Goal: Task Accomplishment & Management: Complete application form

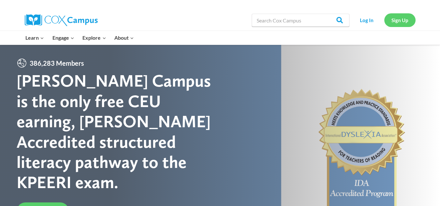
click at [395, 22] on link "Sign Up" at bounding box center [399, 19] width 31 height 13
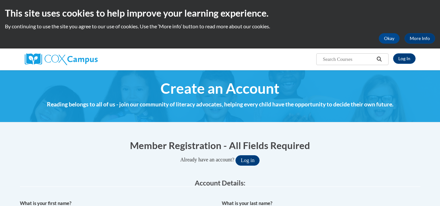
scroll to position [187, 0]
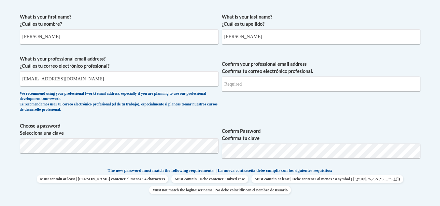
type input "smithcaroline510@gmail.com"
click at [234, 82] on input "Confirm your professional email address Confirma tu correo electrónico profesio…" at bounding box center [321, 84] width 199 height 15
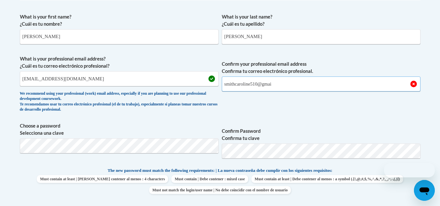
scroll to position [0, 0]
type input "smithcaroline510@gmail.com"
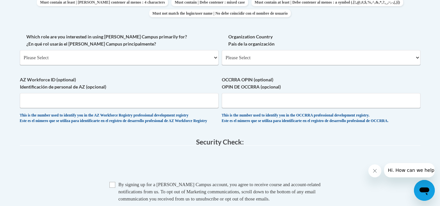
scroll to position [387, 0]
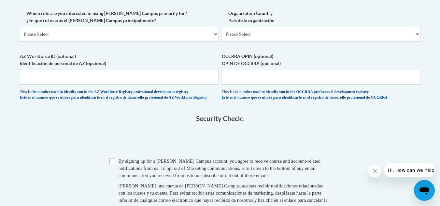
click at [112, 165] on input "Checkbox" at bounding box center [112, 162] width 6 height 6
checkbox input "true"
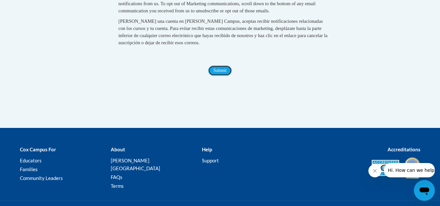
click at [223, 75] on input "Submit" at bounding box center [219, 70] width 23 height 10
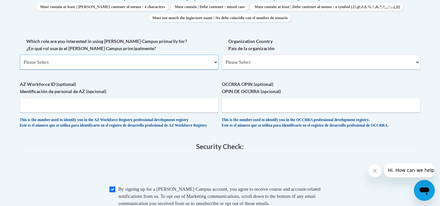
scroll to position [358, 0]
click at [182, 62] on select "Please Select College/University | Colegio/Universidad Community/Nonprofit Part…" at bounding box center [119, 62] width 199 height 15
select select "5a18ea06-2b54-4451-96f2-d152daf9eac5"
click at [20, 55] on select "Please Select College/University | Colegio/Universidad Community/Nonprofit Part…" at bounding box center [119, 62] width 199 height 15
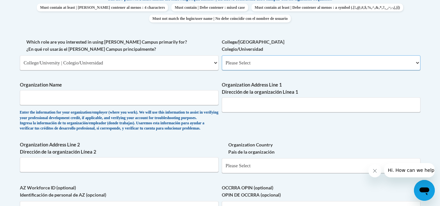
click at [251, 59] on select "Please Select College/University Staff | Empleado universitario College/Univers…" at bounding box center [321, 62] width 199 height 15
select select "99b32b07-cffc-426c-8bf6-0cd77760d84b"
click at [222, 55] on select "Please Select College/University Staff | Empleado universitario College/Univers…" at bounding box center [321, 62] width 199 height 15
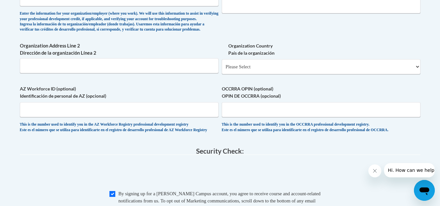
scroll to position [407, 0]
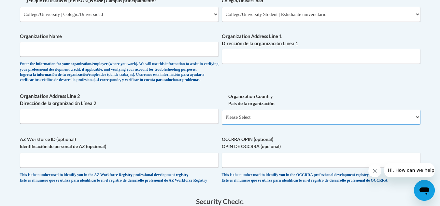
click at [264, 125] on select "Please Select United States | Estados Unidos Outside of the United States | Fue…" at bounding box center [321, 117] width 199 height 15
select select "ad49bcad-a171-4b2e-b99c-48b446064914"
click at [222, 120] on select "Please Select United States | Estados Unidos Outside of the United States | Fue…" at bounding box center [321, 117] width 199 height 15
select select
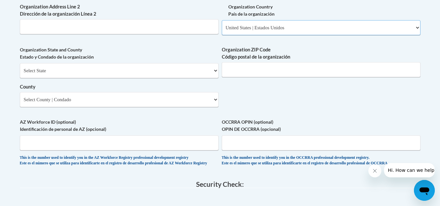
scroll to position [502, 0]
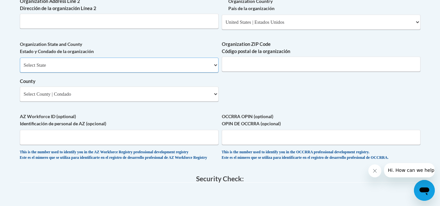
click at [166, 73] on select "Select State Alabama Alaska Arizona Arkansas California Colorado Connecticut De…" at bounding box center [119, 65] width 199 height 15
select select "Alabama"
click at [20, 68] on select "Select State Alabama Alaska Arizona Arkansas California Colorado Connecticut De…" at bounding box center [119, 65] width 199 height 15
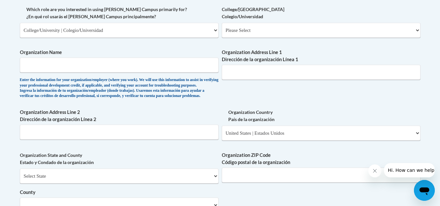
scroll to position [382, 0]
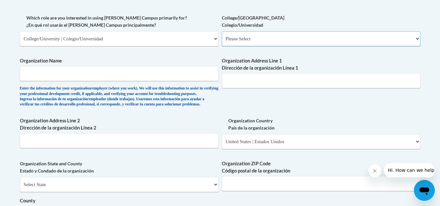
click at [262, 35] on select "Please Select College/University Staff | Empleado universitario College/Univers…" at bounding box center [321, 38] width 199 height 15
select select "99b32b07-cffc-426c-8bf6-0cd77760d84b"
click at [222, 31] on select "Please Select College/University Staff | Empleado universitario College/Univers…" at bounding box center [321, 38] width 199 height 15
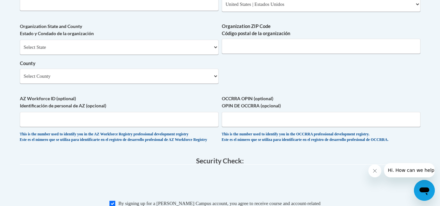
scroll to position [521, 0]
click at [211, 54] on select "Select State Alabama Alaska Arizona Arkansas California Colorado Connecticut De…" at bounding box center [119, 46] width 199 height 15
select select "Alabama"
click at [20, 50] on select "Select State Alabama Alaska Arizona Arkansas California Colorado Connecticut De…" at bounding box center [119, 46] width 199 height 15
click at [171, 83] on select "Select County Autauga Baldwin Barbour Bibb Blount Bullock Butler Calhoun Chambe…" at bounding box center [119, 75] width 199 height 15
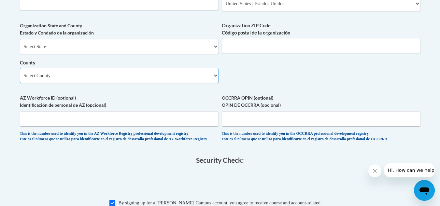
click at [102, 83] on select "Select County Autauga Baldwin Barbour Bibb Blount Bullock Butler Calhoun Chambe…" at bounding box center [119, 75] width 199 height 15
select select "Limestone"
click at [20, 79] on select "Select County Autauga Baldwin Barbour Bibb Blount Bullock Butler Calhoun Chambe…" at bounding box center [119, 75] width 199 height 15
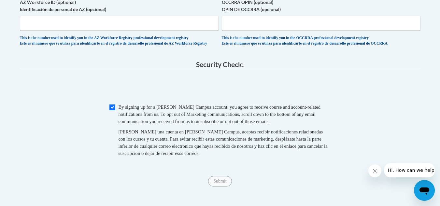
scroll to position [619, 0]
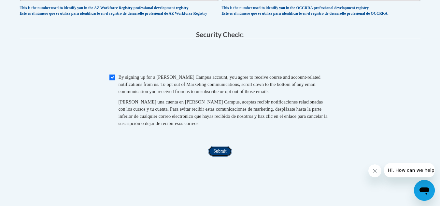
click at [219, 157] on input "Submit" at bounding box center [219, 151] width 23 height 10
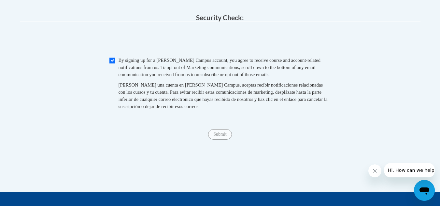
scroll to position [661, 0]
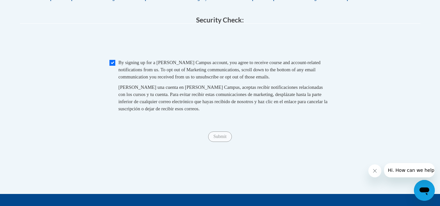
type input "Athens State College"
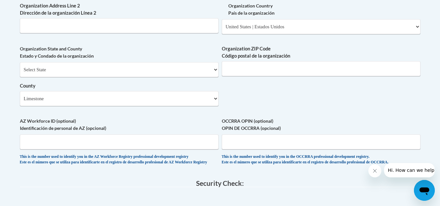
scroll to position [497, 0]
click at [264, 77] on input "Organization ZIP Code Código postal de la organización" at bounding box center [321, 69] width 199 height 15
click at [165, 34] on input "Organization Address Line 2 Dirección de la organización Línea 2" at bounding box center [119, 26] width 199 height 15
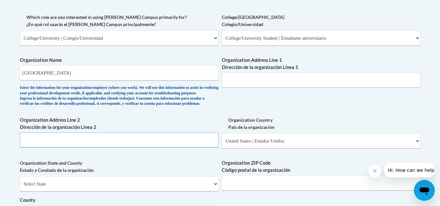
scroll to position [384, 0]
click at [188, 76] on input "Athens State College" at bounding box center [119, 72] width 199 height 15
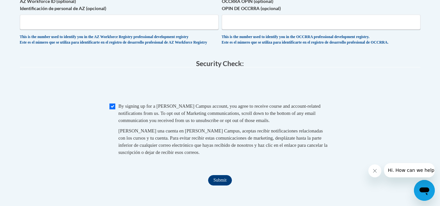
scroll to position [642, 0]
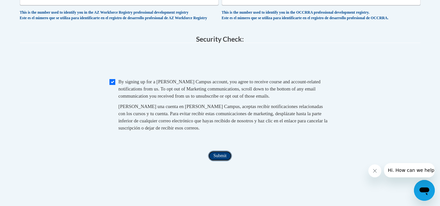
click at [220, 161] on input "Submit" at bounding box center [219, 156] width 23 height 10
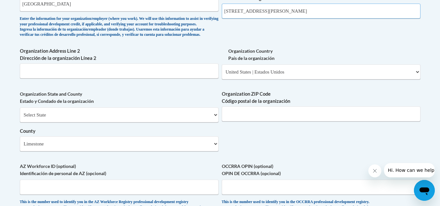
scroll to position [453, 0]
type input "300 N Beaty Street"
click at [242, 120] on input "Organization ZIP Code Código postal de la organización" at bounding box center [321, 113] width 199 height 15
type input "35611"
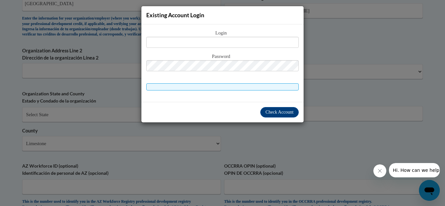
click at [264, 135] on div "Existing Account Login Login Password" at bounding box center [222, 103] width 445 height 206
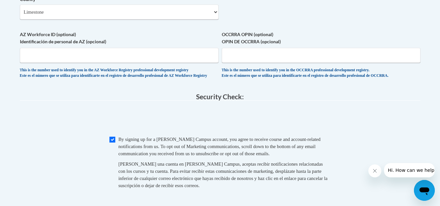
scroll to position [564, 0]
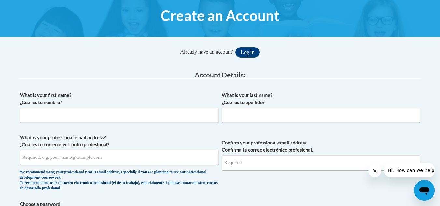
scroll to position [78, 0]
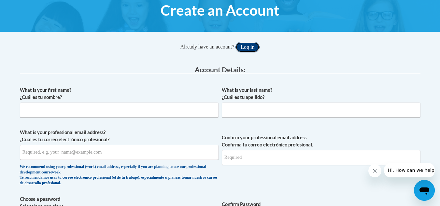
click at [249, 48] on button "Log in" at bounding box center [248, 47] width 24 height 10
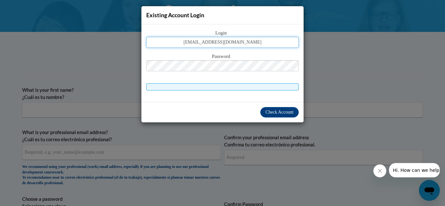
type input "smithcaroline510@gmail.com"
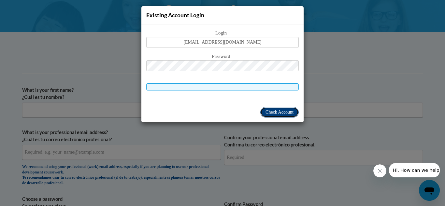
click at [263, 108] on button "Check Account" at bounding box center [279, 112] width 38 height 10
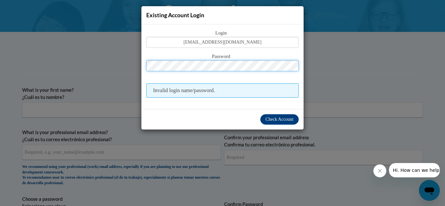
click at [238, 42] on button "Log in" at bounding box center [250, 47] width 24 height 10
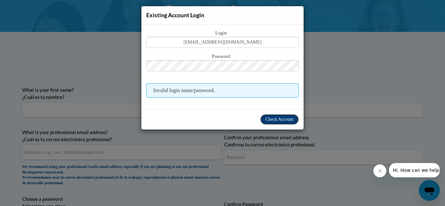
click at [269, 119] on span "Check Account" at bounding box center [280, 119] width 28 height 5
click at [346, 66] on div "Existing Account Login Login smithcaroline510@gmail.com Password Invalid login …" at bounding box center [222, 103] width 445 height 206
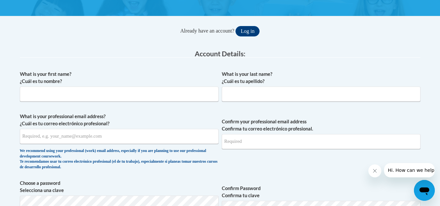
scroll to position [95, 0]
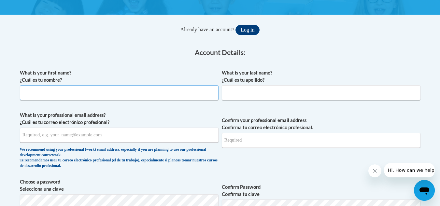
click at [155, 92] on input "What is your first name? ¿Cuál es tu nombre?" at bounding box center [119, 92] width 199 height 15
type input "Anna"
click at [230, 91] on input "What is your last name? ¿Cuál es tu apellido?" at bounding box center [321, 92] width 199 height 15
type input "Roberts"
click at [152, 137] on input "What is your professional email address? ¿Cuál es tu correo electrónico profesi…" at bounding box center [119, 135] width 199 height 15
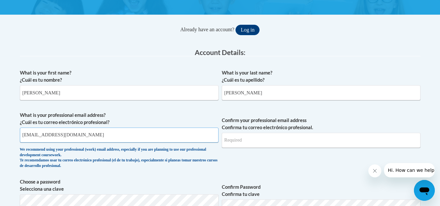
drag, startPoint x: 22, startPoint y: 135, endPoint x: 87, endPoint y: 136, distance: 64.2
click at [87, 136] on input "smithcaroline510@gmail.com" at bounding box center [119, 135] width 199 height 15
type input "smithcaroline510@gmail.com"
click at [223, 140] on input "Confirm your professional email address Confirma tu correo electrónico profesio…" at bounding box center [321, 140] width 199 height 15
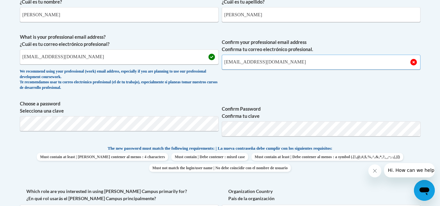
scroll to position [227, 0]
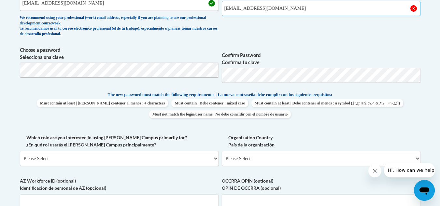
type input "smithcaroline510@gmail.com"
click at [135, 157] on select "Please Select College/University | Colegio/Universidad Community/Nonprofit Part…" at bounding box center [119, 158] width 199 height 15
select select "5a18ea06-2b54-4451-96f2-d152daf9eac5"
click at [20, 151] on select "Please Select College/University | Colegio/Universidad Community/Nonprofit Part…" at bounding box center [119, 158] width 199 height 15
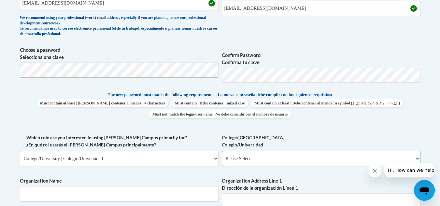
click at [283, 155] on select "Please Select College/University Staff | Empleado universitario College/Univers…" at bounding box center [321, 158] width 199 height 15
select select "99b32b07-cffc-426c-8bf6-0cd77760d84b"
click at [222, 151] on select "Please Select College/University Staff | Empleado universitario College/Univers…" at bounding box center [321, 158] width 199 height 15
click at [154, 194] on input "Organization Name" at bounding box center [119, 193] width 199 height 15
type input "Athens State College"
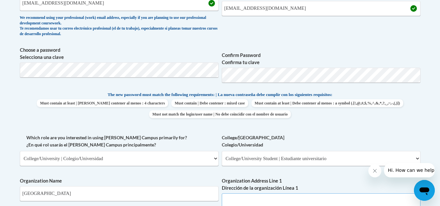
click at [242, 202] on input "Organization Address Line 1 Dirección de la organización Línea 1" at bounding box center [321, 201] width 199 height 15
type input "300 N Beaty Street"
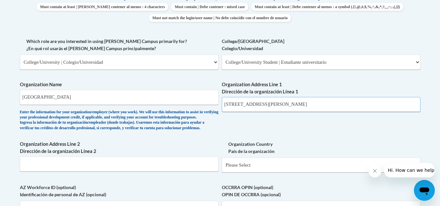
scroll to position [345, 0]
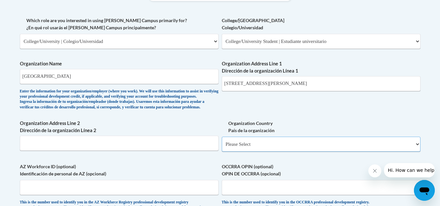
click at [258, 152] on select "Please Select United States | Estados Unidos Outside of the United States | Fue…" at bounding box center [321, 144] width 199 height 15
select select "ad49bcad-a171-4b2e-b99c-48b446064914"
click at [222, 148] on select "Please Select United States | Estados Unidos Outside of the United States | Fue…" at bounding box center [321, 144] width 199 height 15
select select
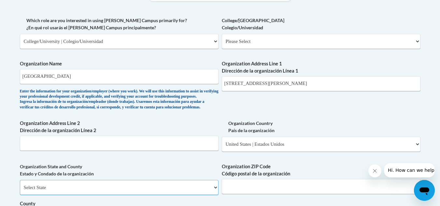
click at [175, 195] on select "Select State Alabama Alaska Arizona Arkansas California Colorado Connecticut De…" at bounding box center [119, 187] width 199 height 15
select select "Alabama"
click at [20, 191] on select "Select State Alabama Alaska Arizona Arkansas California Colorado Connecticut De…" at bounding box center [119, 187] width 199 height 15
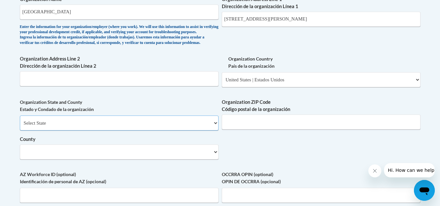
scroll to position [410, 0]
click at [240, 129] on input "Organization ZIP Code Código postal de la organización" at bounding box center [321, 121] width 199 height 15
type input "35611"
click at [188, 156] on select "County" at bounding box center [119, 151] width 199 height 15
click at [190, 159] on select "County" at bounding box center [119, 151] width 199 height 15
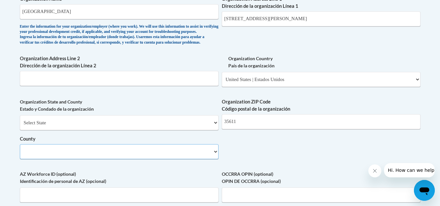
click at [190, 159] on select "County" at bounding box center [119, 151] width 199 height 15
click at [216, 159] on select "County" at bounding box center [119, 151] width 199 height 15
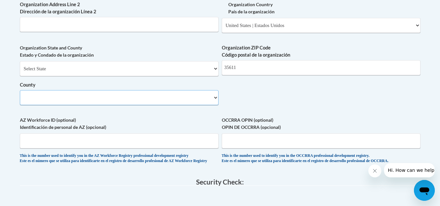
scroll to position [467, 0]
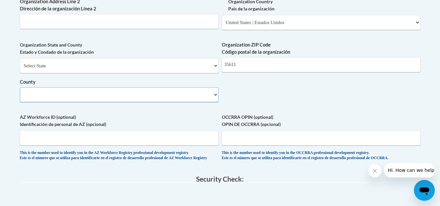
click at [180, 102] on select "County" at bounding box center [119, 94] width 199 height 15
click at [158, 102] on select "County" at bounding box center [119, 94] width 199 height 15
select select "Limestone"
click at [20, 98] on select "Select County Autauga Baldwin Barbour Bibb Blount Bullock Butler Calhoun Chambe…" at bounding box center [119, 94] width 199 height 15
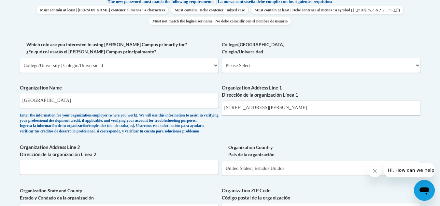
scroll to position [320, 0]
click at [247, 65] on select "Please Select College/University Staff | Empleado universitario College/Univers…" at bounding box center [321, 66] width 199 height 15
select select "99b32b07-cffc-426c-8bf6-0cd77760d84b"
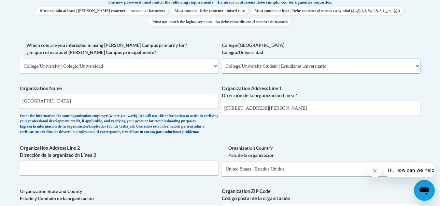
click at [222, 59] on select "Please Select College/University Staff | Empleado universitario College/Univers…" at bounding box center [321, 66] width 199 height 15
select select "null"
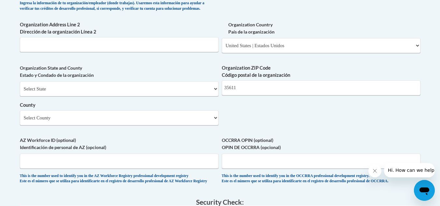
scroll to position [445, 0]
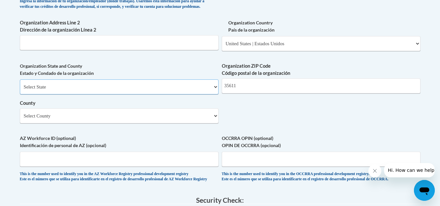
click at [155, 94] on select "Select State Alabama Alaska Arizona Arkansas California Colorado Connecticut De…" at bounding box center [119, 86] width 199 height 15
click at [20, 90] on select "Select State Alabama Alaska Arizona Arkansas California Colorado Connecticut De…" at bounding box center [119, 86] width 199 height 15
click at [85, 94] on select "Select State Alabama Alaska Arizona Arkansas California Colorado Connecticut De…" at bounding box center [119, 86] width 199 height 15
select select "Alabama"
click at [20, 90] on select "Select State Alabama Alaska Arizona Arkansas California Colorado Connecticut De…" at bounding box center [119, 86] width 199 height 15
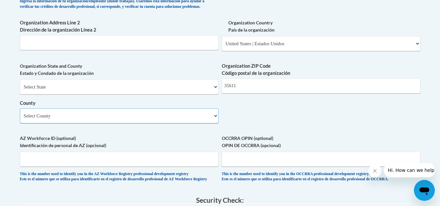
click at [176, 123] on select "Select County Autauga Baldwin Barbour Bibb Blount Bullock Butler Calhoun Chambe…" at bounding box center [119, 115] width 199 height 15
select select "Limestone"
click at [20, 119] on select "Select County Autauga Baldwin Barbour Bibb Blount Bullock Butler Calhoun Chambe…" at bounding box center [119, 115] width 199 height 15
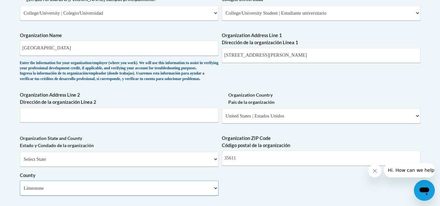
scroll to position [373, 0]
click at [164, 49] on input "Athens State College" at bounding box center [119, 47] width 199 height 15
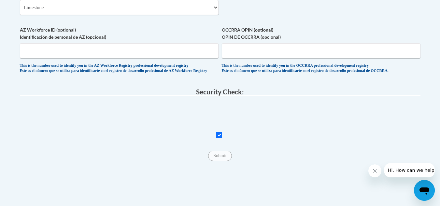
scroll to position [556, 0]
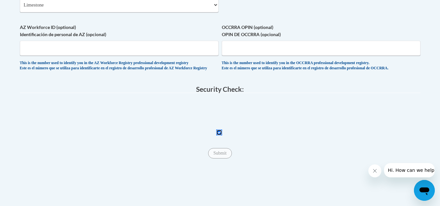
click at [219, 136] on input "Checkbox" at bounding box center [219, 133] width 6 height 6
click at [220, 136] on input "Checkbox" at bounding box center [219, 133] width 6 height 6
checkbox input "true"
click at [219, 155] on span "Submit" at bounding box center [219, 152] width 23 height 5
click at [221, 159] on input "Submit" at bounding box center [219, 153] width 23 height 10
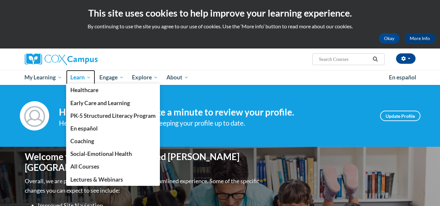
click at [90, 79] on span "Learn" at bounding box center [80, 78] width 21 height 8
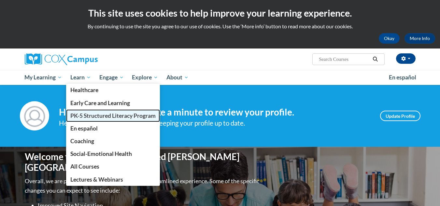
click at [110, 117] on span "PK-5 Structured Literacy Program" at bounding box center [112, 115] width 85 height 7
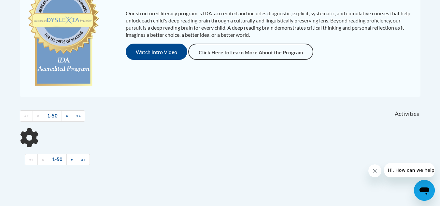
scroll to position [172, 0]
